Goal: Task Accomplishment & Management: Manage account settings

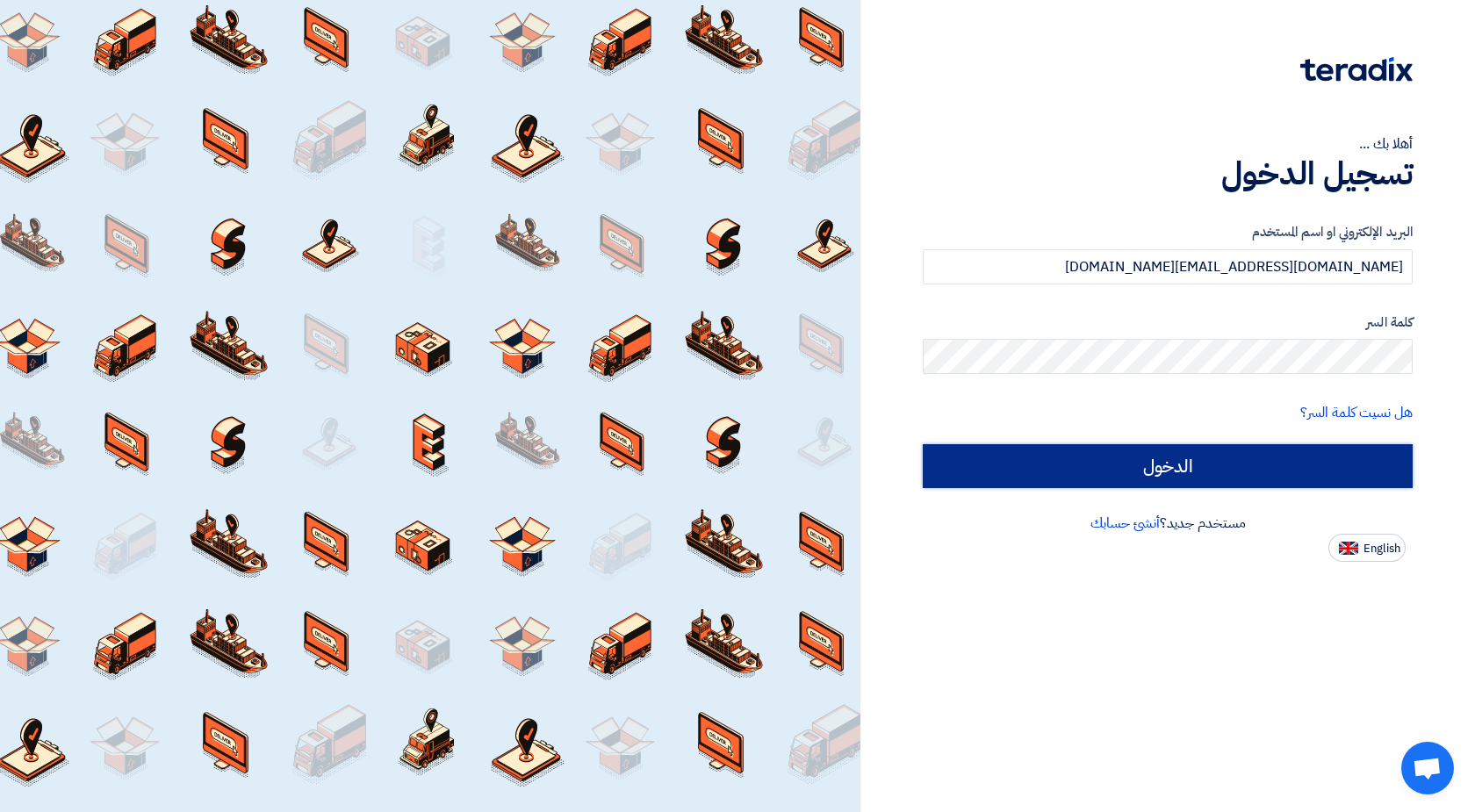
click at [1201, 470] on input "الدخول" at bounding box center [1167, 466] width 490 height 44
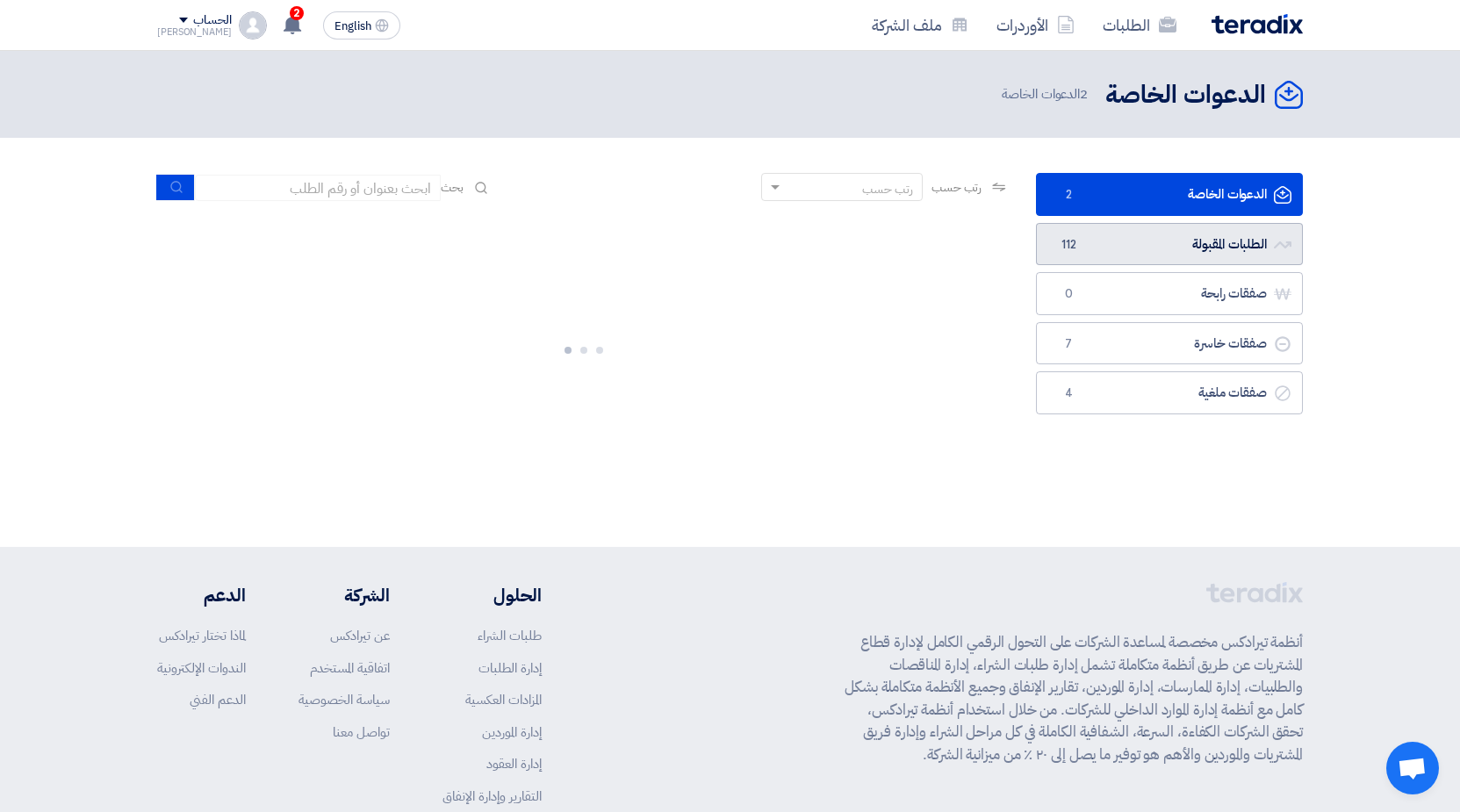
click at [1183, 235] on link "الطلبات المقبولة الطلبات المقبولة 112" at bounding box center [1169, 244] width 266 height 43
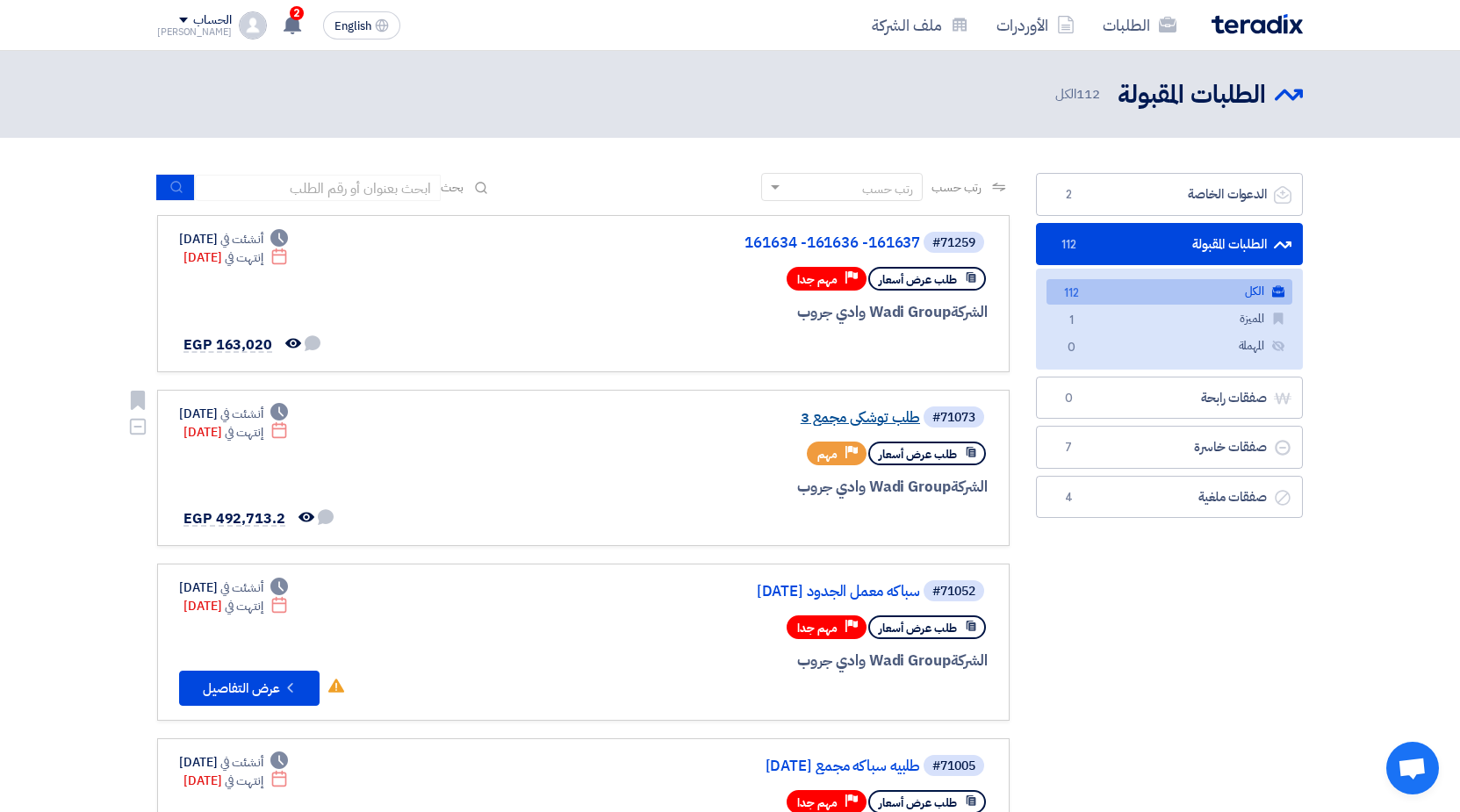
click at [876, 416] on link "طلب توشكي مجمع 3" at bounding box center [744, 418] width 351 height 16
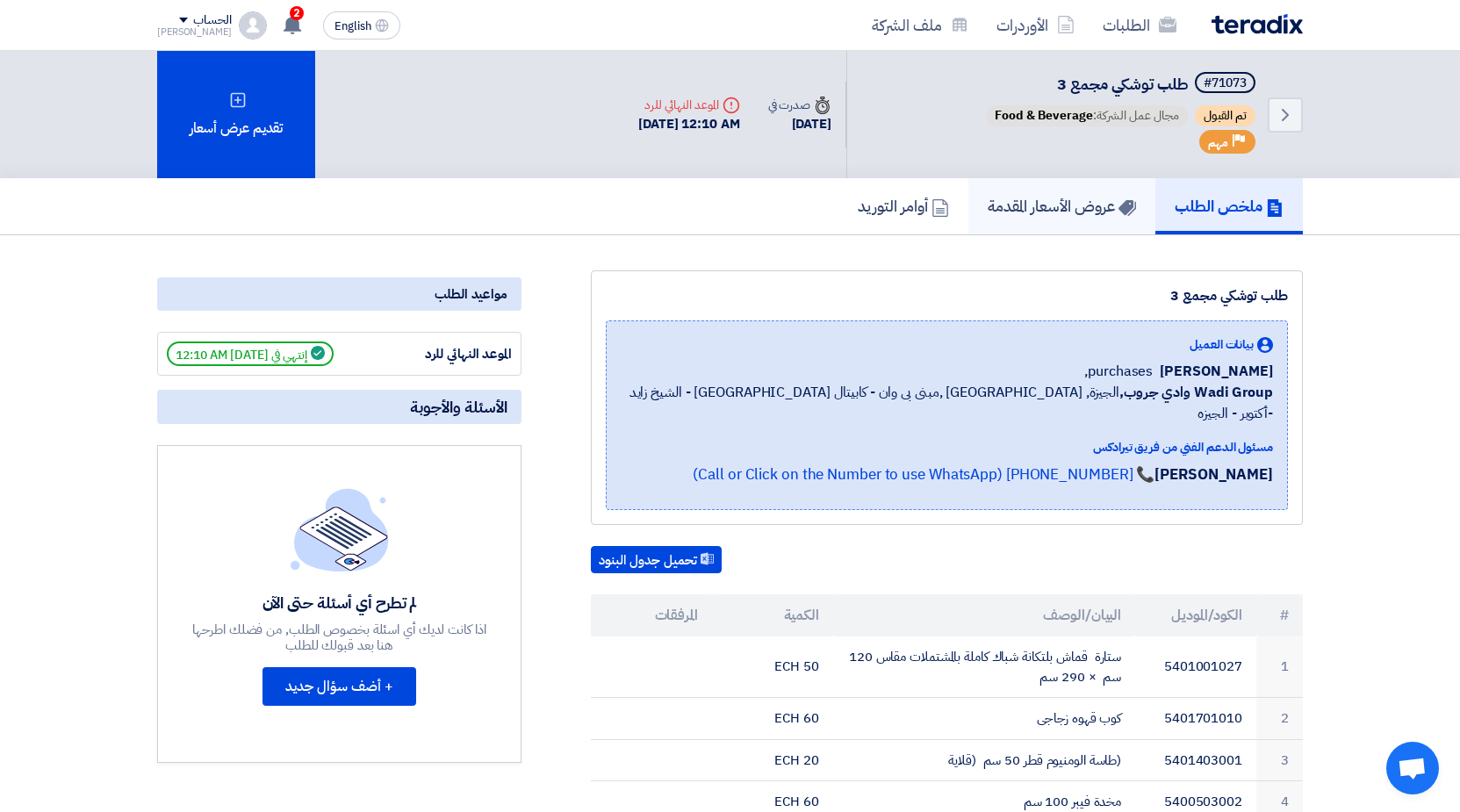
click at [1054, 195] on h5 "عروض الأسعار المقدمة" at bounding box center [1061, 206] width 148 height 20
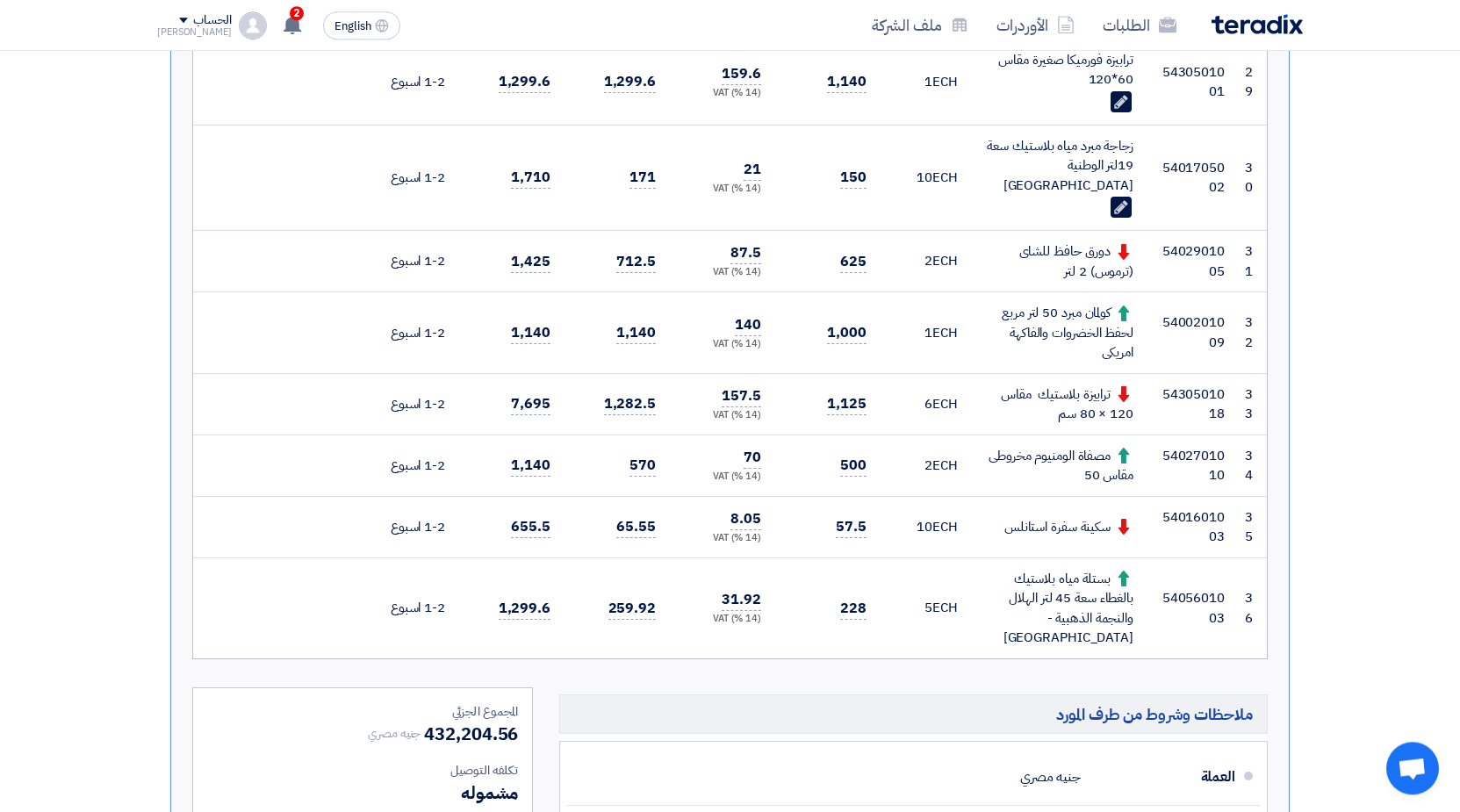
scroll to position [2686, 0]
